Goal: Information Seeking & Learning: Learn about a topic

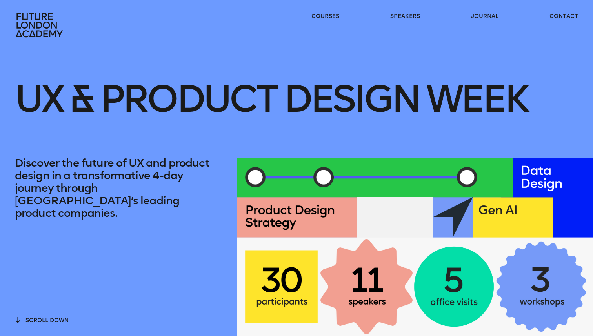
click at [222, 164] on div "Discover the future of UX and product design in a transformative 4-day journey …" at bounding box center [304, 247] width 578 height 178
click at [208, 110] on h1 "UX & Product Design Week" at bounding box center [271, 98] width 512 height 85
click at [163, 176] on p "Discover the future of UX and product design in a transformative 4-day journey …" at bounding box center [118, 188] width 207 height 63
click at [102, 100] on h1 "UX & Product Design Week" at bounding box center [271, 98] width 512 height 85
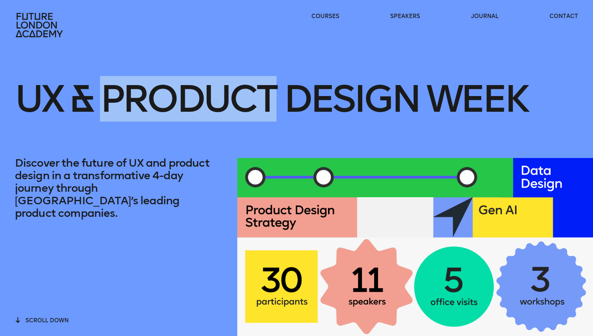
drag, startPoint x: 103, startPoint y: 101, endPoint x: 252, endPoint y: 112, distance: 149.0
click at [269, 98] on h1 "UX & Product Design Week" at bounding box center [271, 98] width 512 height 85
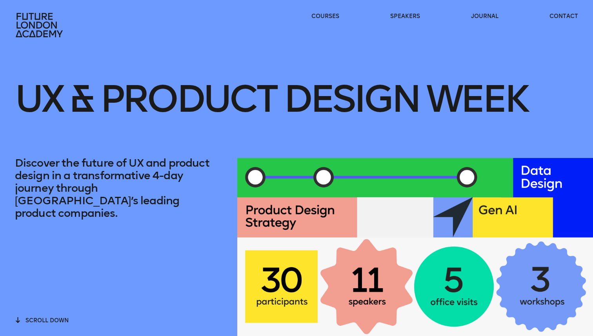
click at [166, 158] on p "Discover the future of UX and product design in a transformative 4-day journey …" at bounding box center [118, 188] width 207 height 63
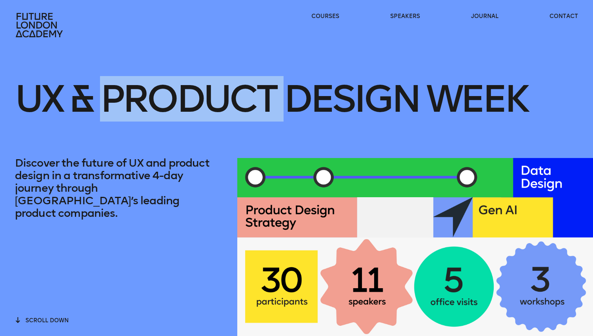
drag, startPoint x: 101, startPoint y: 99, endPoint x: 283, endPoint y: 103, distance: 181.9
click at [283, 103] on h1 "UX & Product Design Week" at bounding box center [271, 98] width 512 height 85
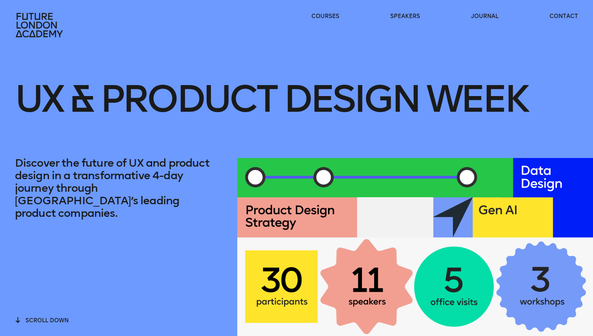
click at [250, 112] on h1 "UX & Product Design Week" at bounding box center [271, 98] width 512 height 85
drag, startPoint x: 194, startPoint y: 123, endPoint x: 192, endPoint y: 129, distance: 6.2
click at [194, 123] on h1 "UX & Product Design Week" at bounding box center [271, 98] width 512 height 85
click at [156, 183] on p "Discover the future of UX and product design in a transformative 4-day journey …" at bounding box center [118, 188] width 207 height 63
